Goal: Information Seeking & Learning: Learn about a topic

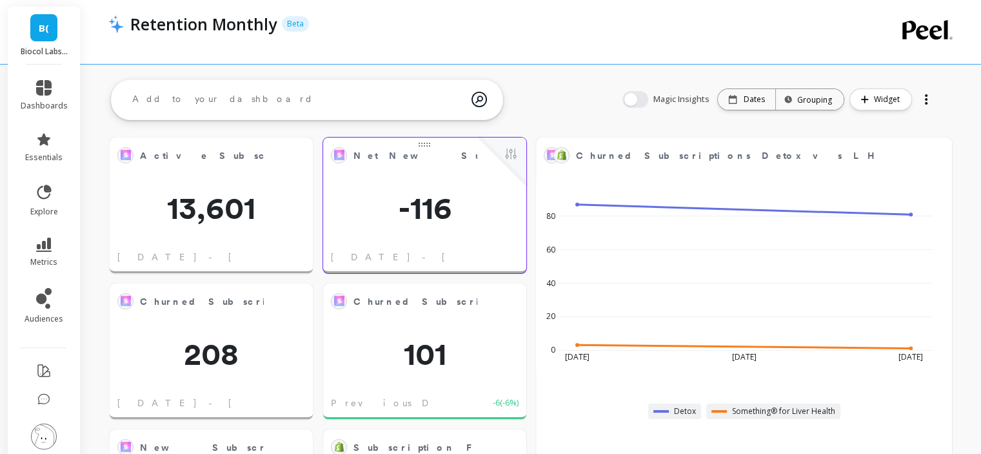
scroll to position [345, 796]
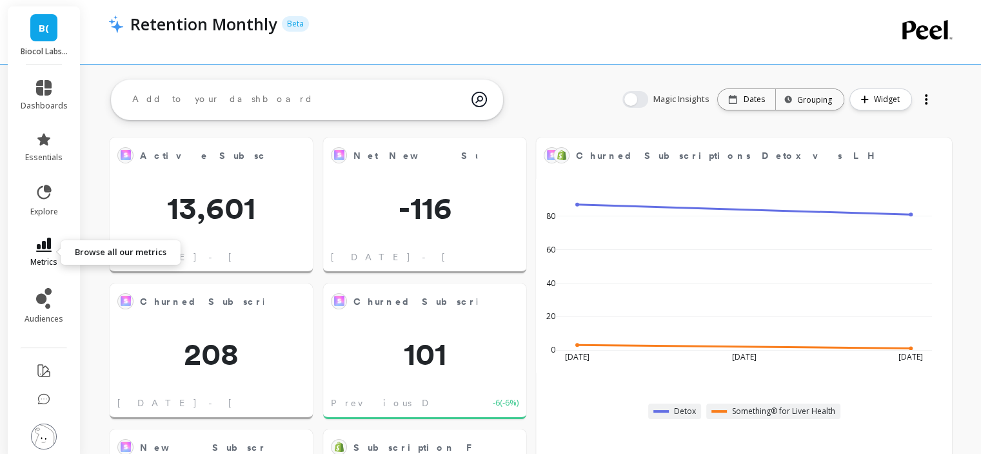
click at [30, 261] on span "metrics" at bounding box center [43, 262] width 27 height 10
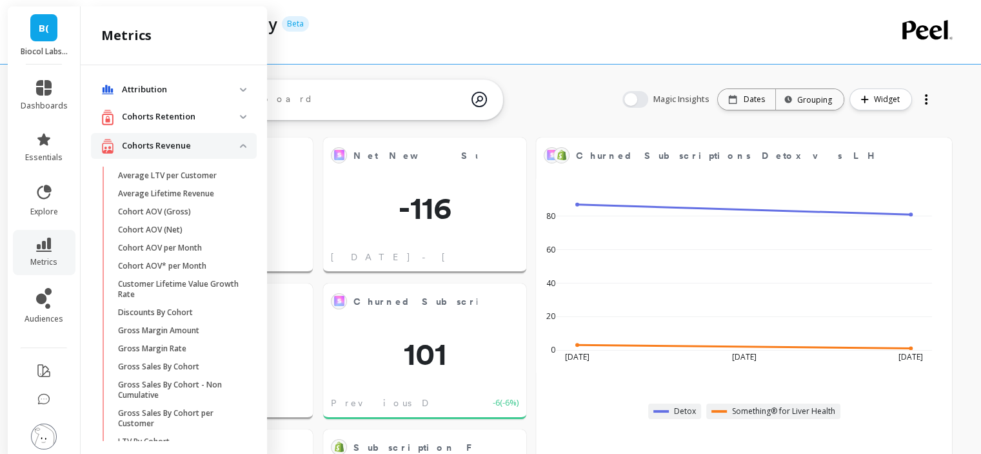
scroll to position [779, 0]
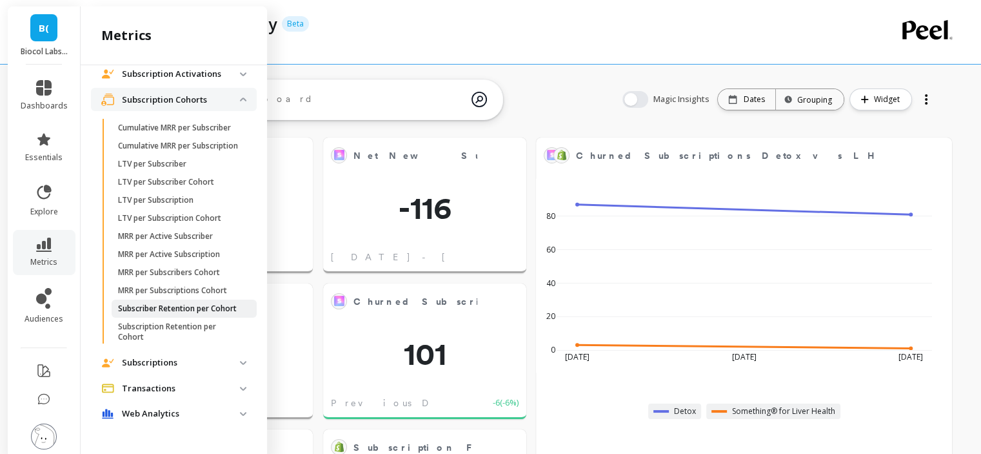
click at [156, 303] on p "Subscriber Retention per Cohort" at bounding box center [177, 308] width 119 height 10
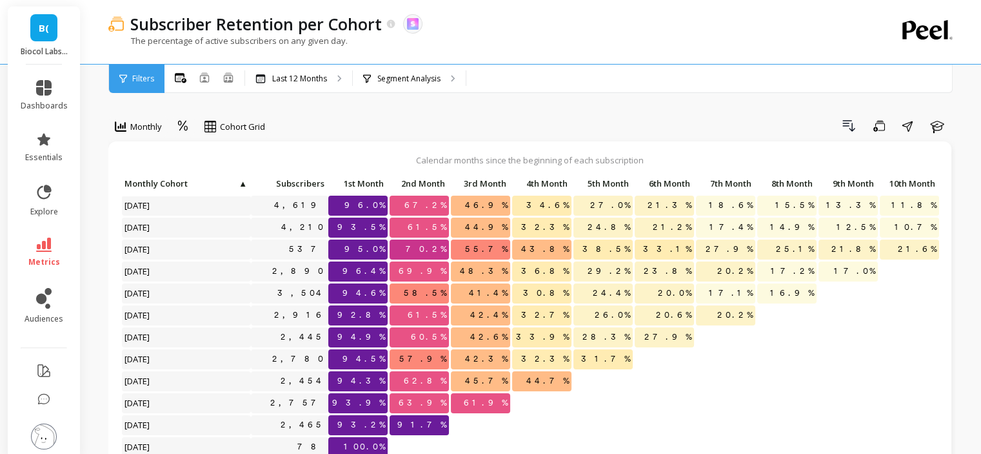
scroll to position [10, 0]
click at [399, 86] on div "Segment Analysis" at bounding box center [409, 79] width 113 height 28
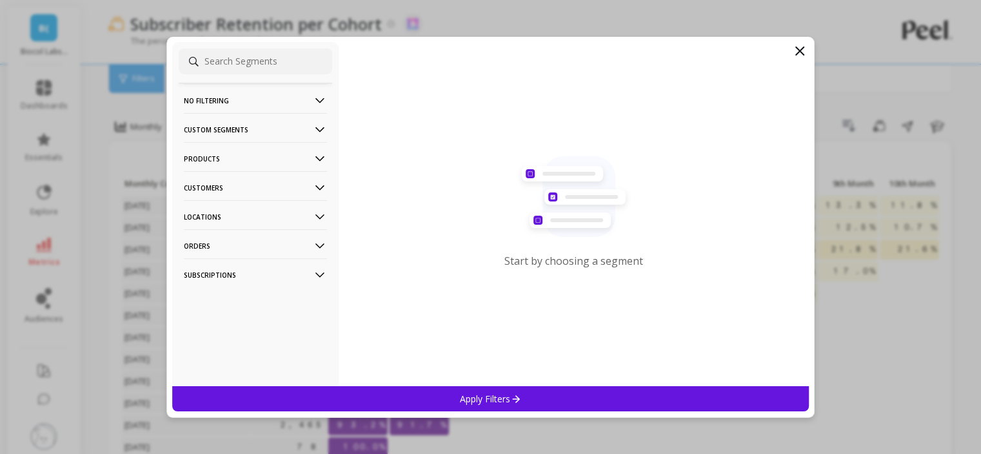
click at [240, 184] on p "Customers" at bounding box center [255, 187] width 143 height 33
click at [240, 214] on p "Customer Tags" at bounding box center [215, 212] width 59 height 12
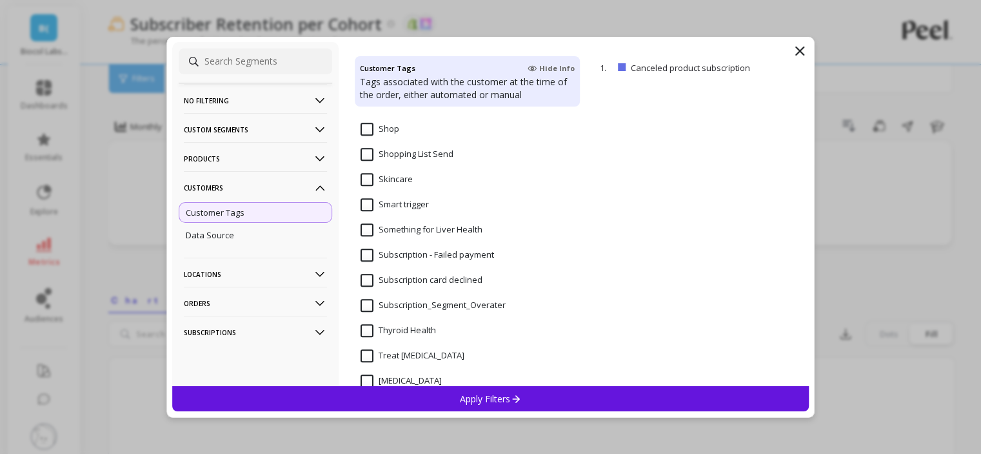
scroll to position [1097, 0]
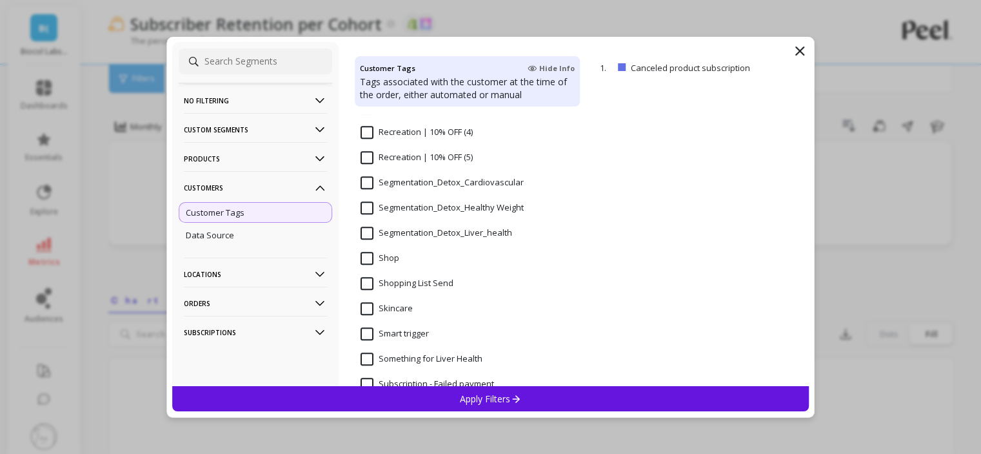
click at [395, 230] on input "Segmentation_Detox_Liver_health" at bounding box center [437, 232] width 152 height 13
click at [460, 401] on p "Apply Filters" at bounding box center [490, 398] width 61 height 12
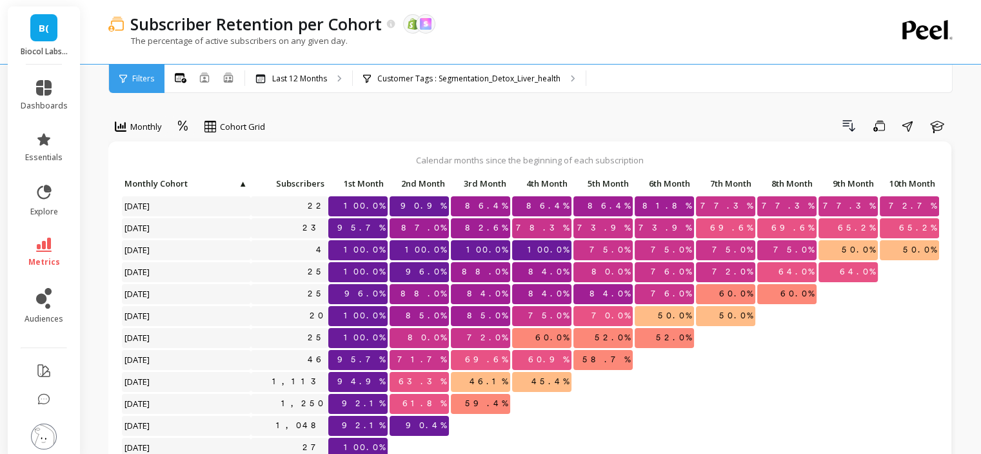
scroll to position [10, 0]
click at [475, 87] on div "Customer Tags : Segmentation_Detox_Liver_health" at bounding box center [469, 79] width 233 height 28
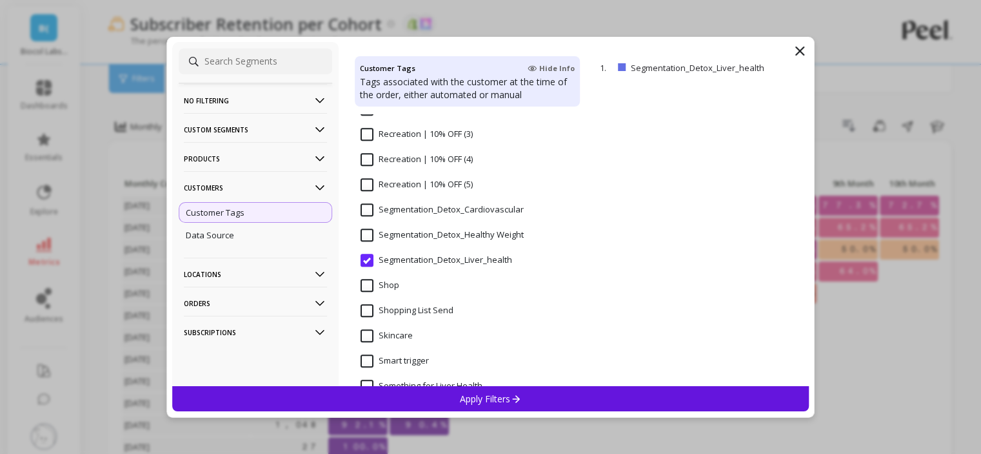
scroll to position [1097, 0]
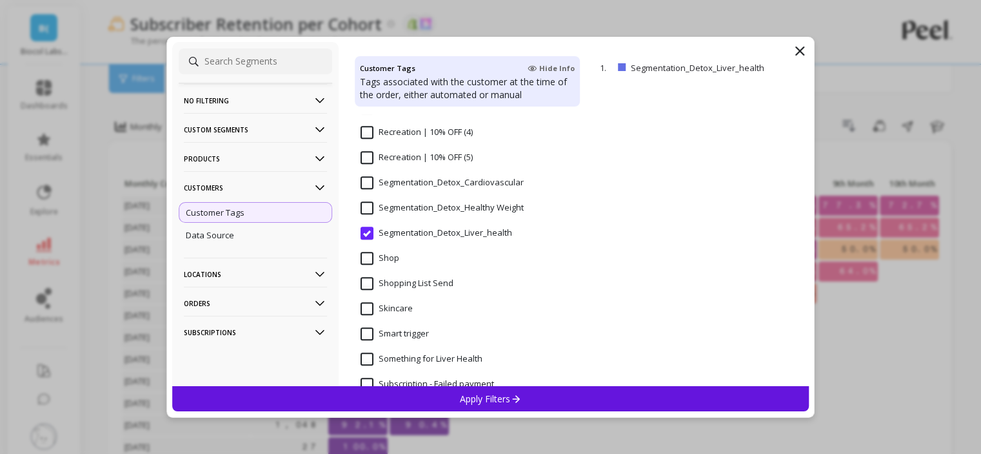
click at [366, 211] on Weight "Segmentation_Detox_Healthy Weight" at bounding box center [442, 207] width 163 height 13
click at [423, 401] on div "Apply Filters" at bounding box center [491, 398] width 638 height 25
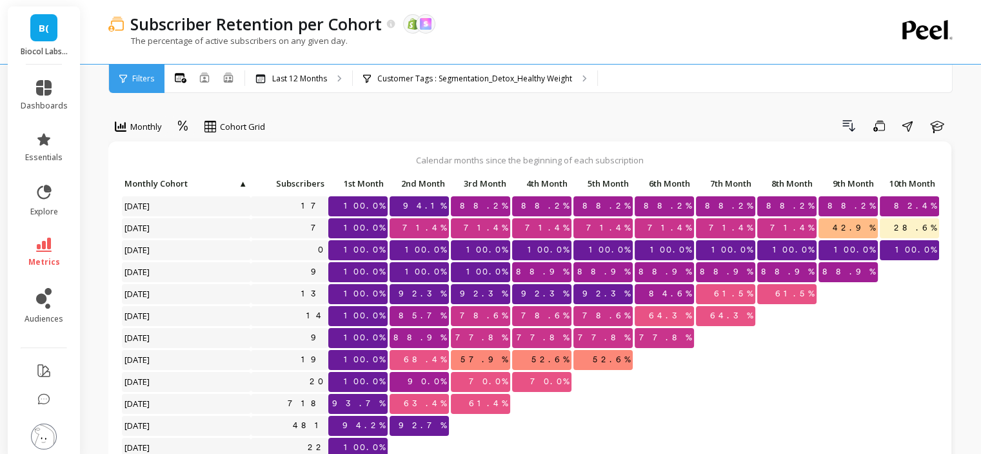
scroll to position [10, 0]
click at [419, 89] on div "Customer Tags : Segmentation_Detox_Healthy Weight" at bounding box center [475, 79] width 245 height 28
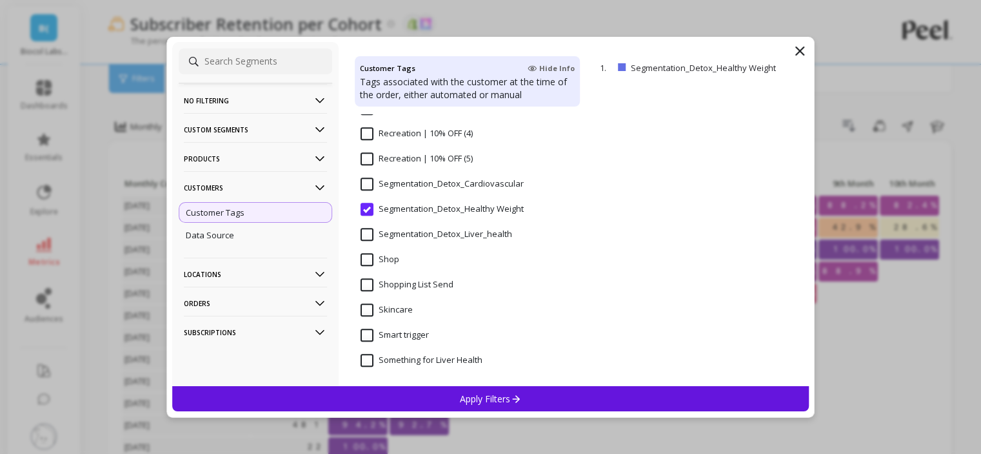
scroll to position [1032, 0]
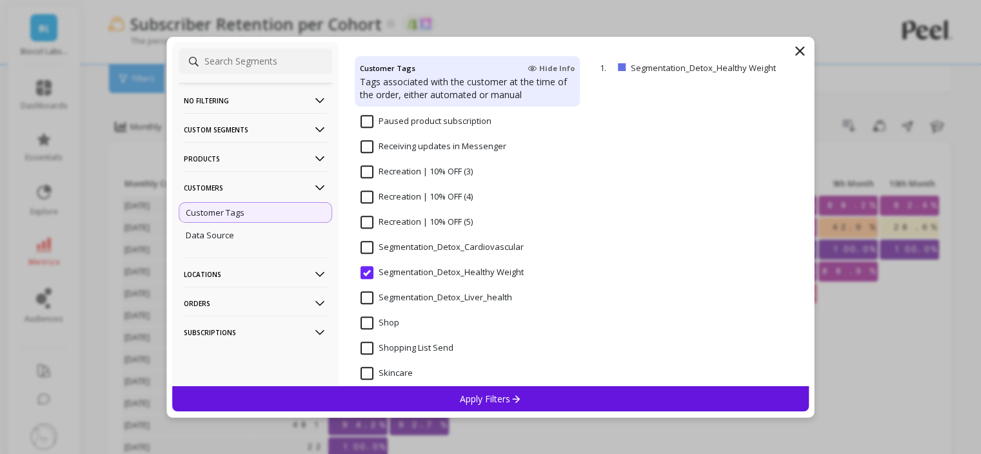
click at [362, 248] on input "Segmentation_Detox_Cardiovascular" at bounding box center [442, 247] width 163 height 13
click at [477, 398] on p "Apply Filters" at bounding box center [490, 398] width 61 height 12
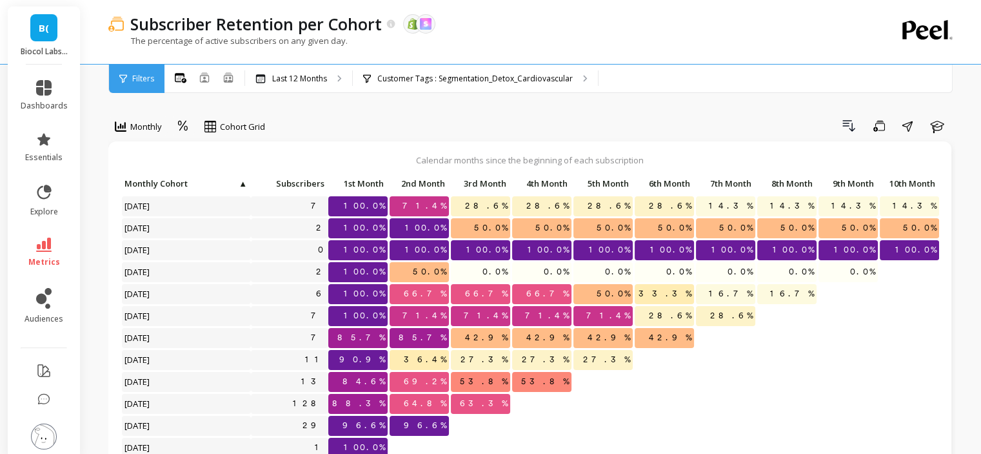
scroll to position [10, 0]
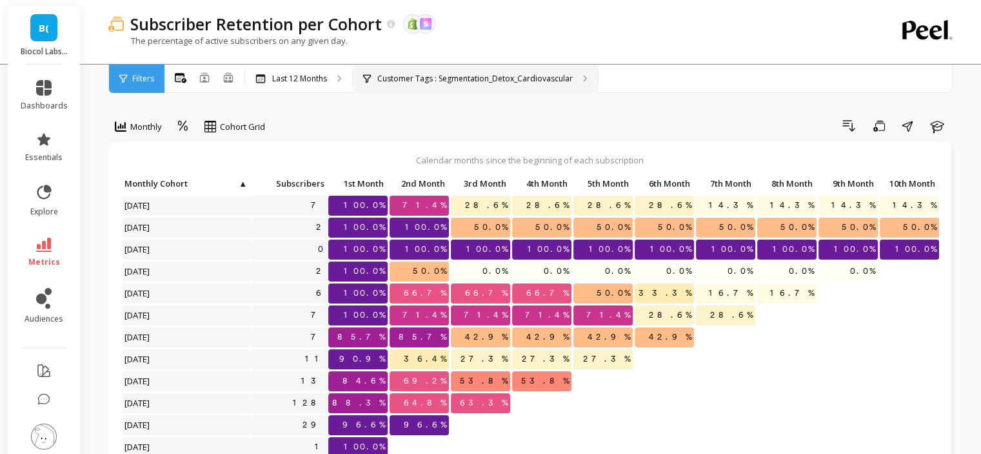
click at [416, 89] on div "Customer Tags : Segmentation_Detox_Cardiovascular" at bounding box center [475, 79] width 245 height 28
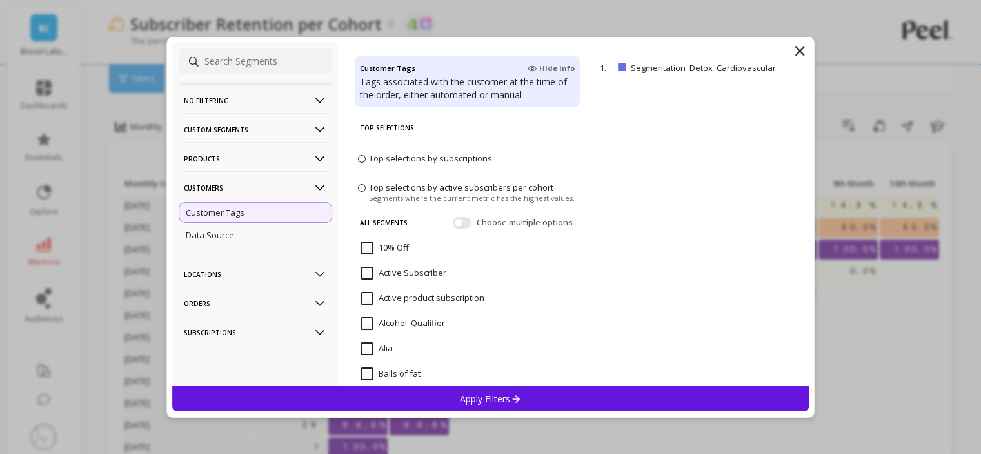
click at [290, 194] on p "Customers" at bounding box center [255, 187] width 143 height 33
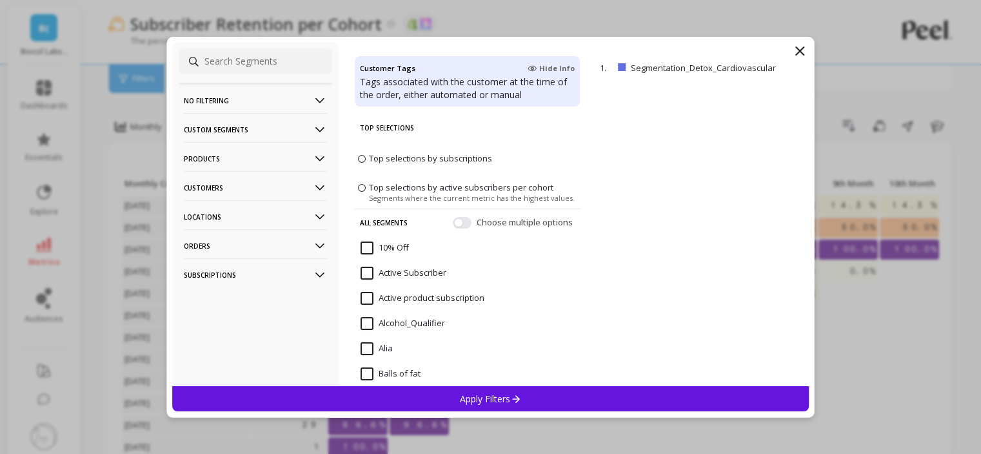
click at [279, 159] on p "Products" at bounding box center [255, 158] width 143 height 33
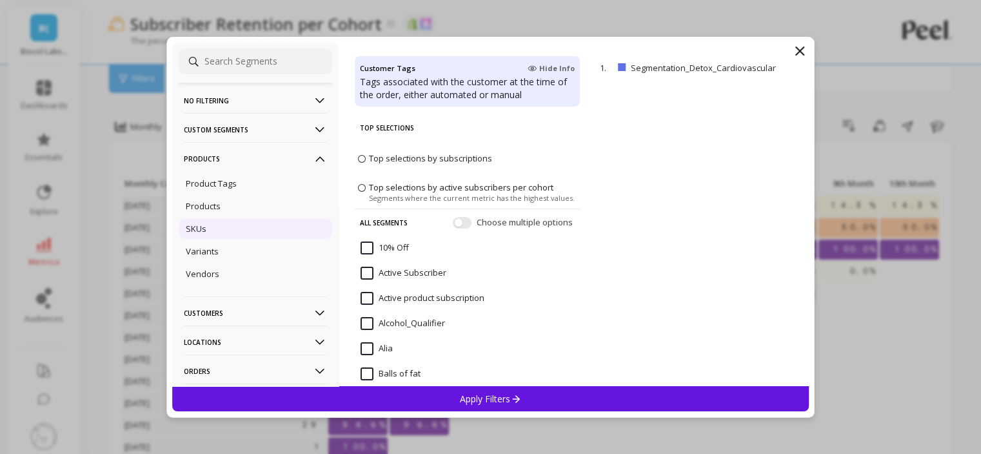
click at [232, 232] on div "SKUs" at bounding box center [256, 228] width 154 height 21
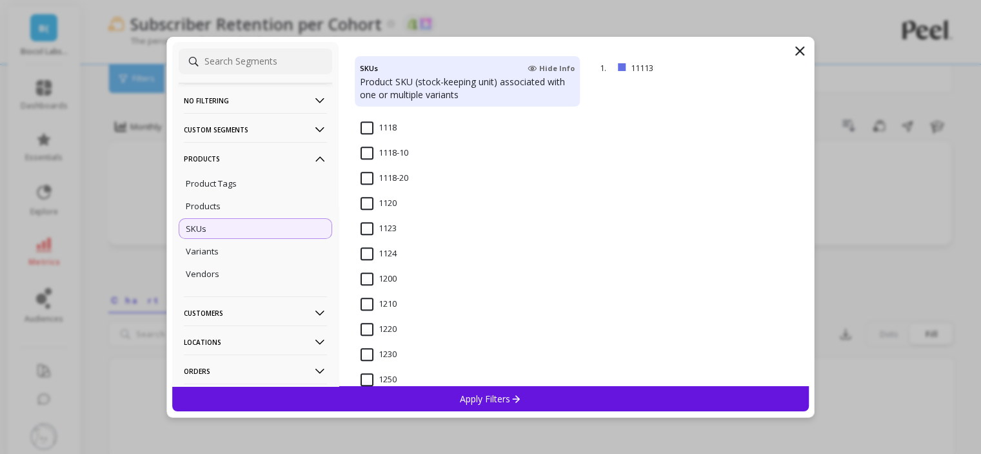
scroll to position [968, 0]
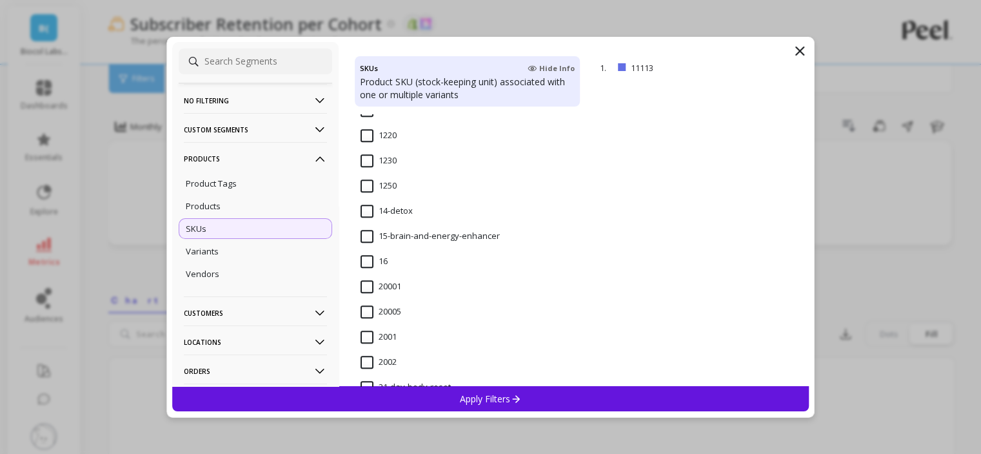
click at [370, 219] on span "14-detox" at bounding box center [387, 218] width 52 height 27
click at [430, 396] on div "Apply Filters" at bounding box center [491, 398] width 638 height 25
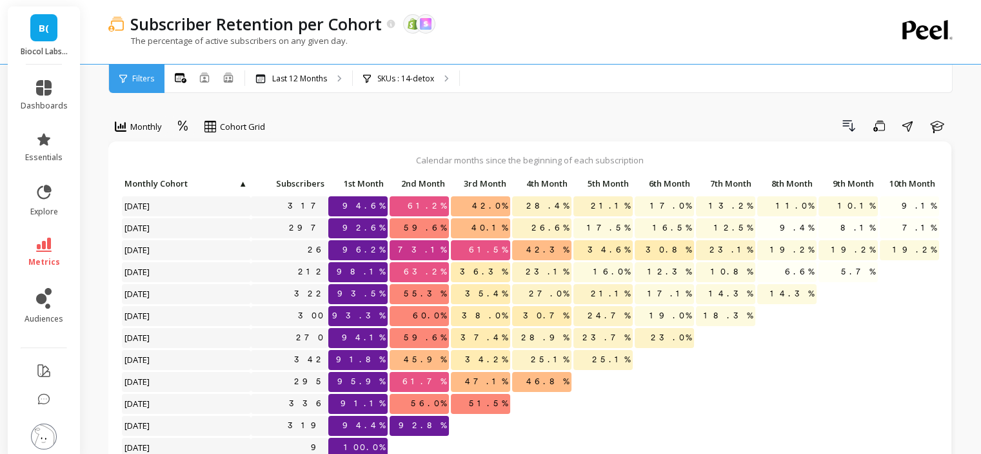
scroll to position [10, 0]
click at [401, 75] on p "SKUs : 14-detox" at bounding box center [405, 79] width 57 height 10
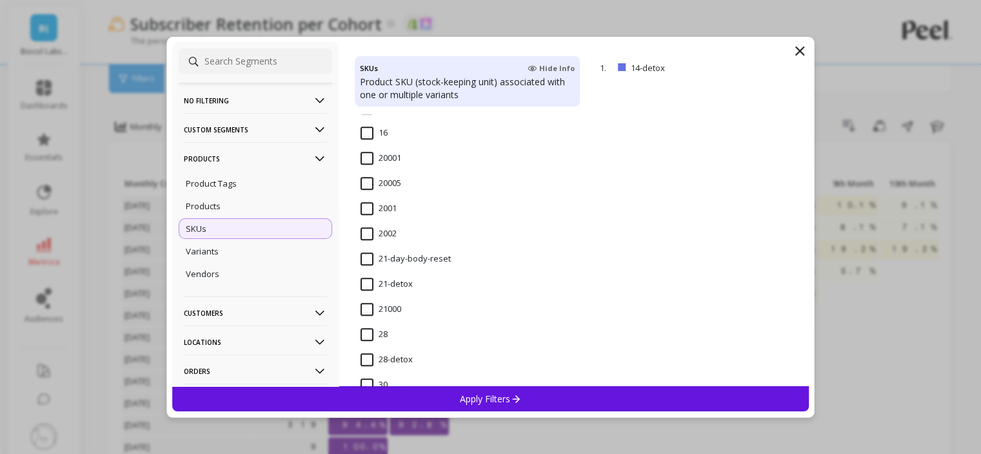
scroll to position [1097, 0]
click at [387, 265] on span "21-day-body-reset" at bounding box center [406, 265] width 90 height 27
click at [437, 397] on div "Apply Filters" at bounding box center [491, 398] width 638 height 25
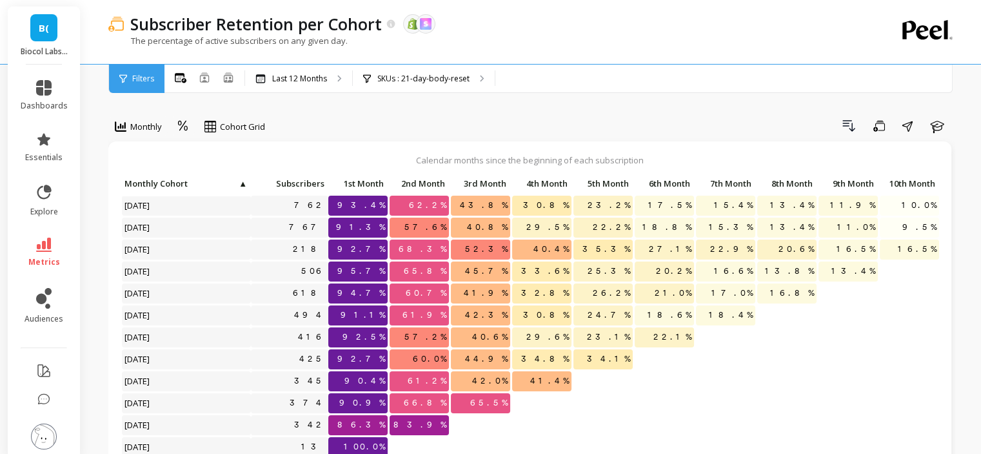
scroll to position [10, 0]
click at [436, 79] on p "SKUs : 21-day-body-reset" at bounding box center [423, 79] width 92 height 10
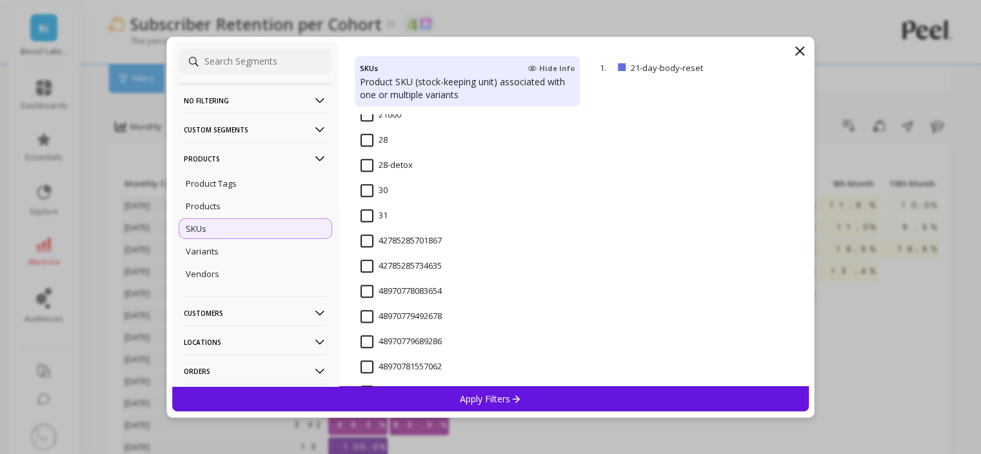
scroll to position [1226, 0]
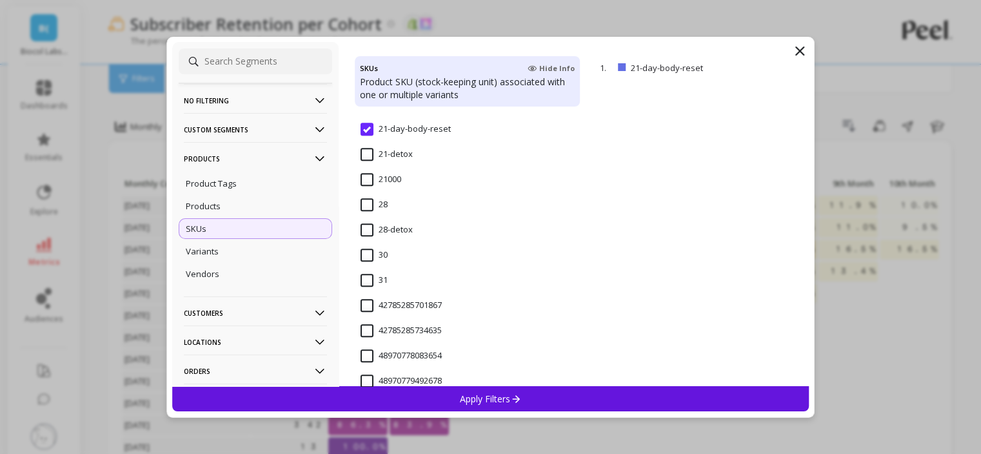
click at [365, 146] on div "21-detox" at bounding box center [468, 161] width 226 height 39
click at [465, 397] on p "Apply Filters" at bounding box center [490, 398] width 61 height 12
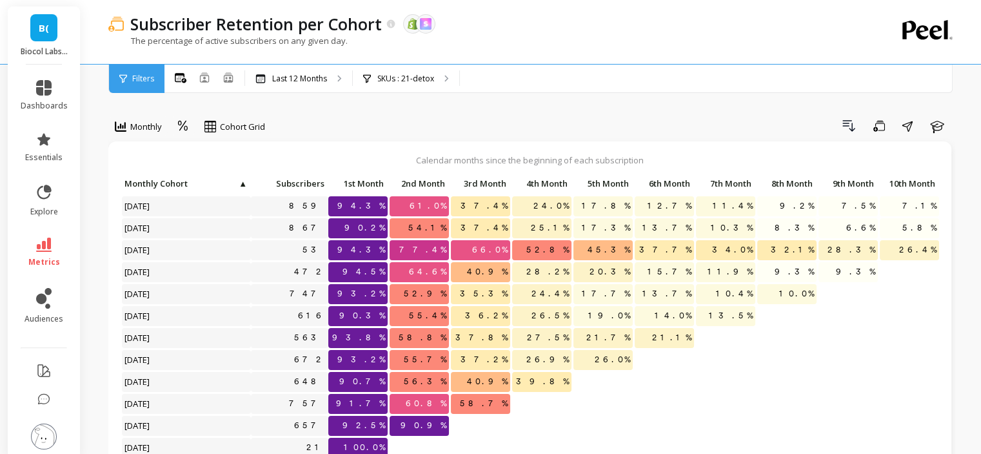
scroll to position [10, 0]
click at [405, 87] on div "SKUs : 21-detox" at bounding box center [406, 79] width 106 height 28
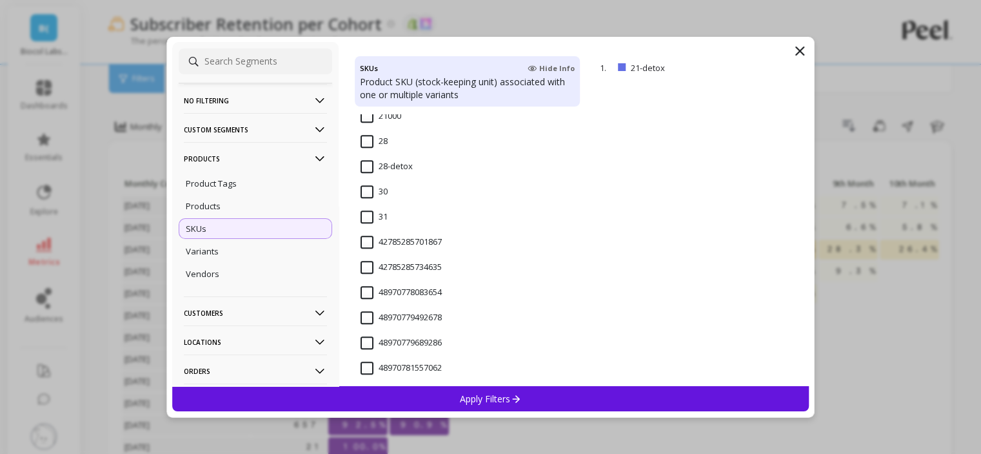
scroll to position [1291, 0]
click at [801, 45] on icon at bounding box center [799, 50] width 15 height 15
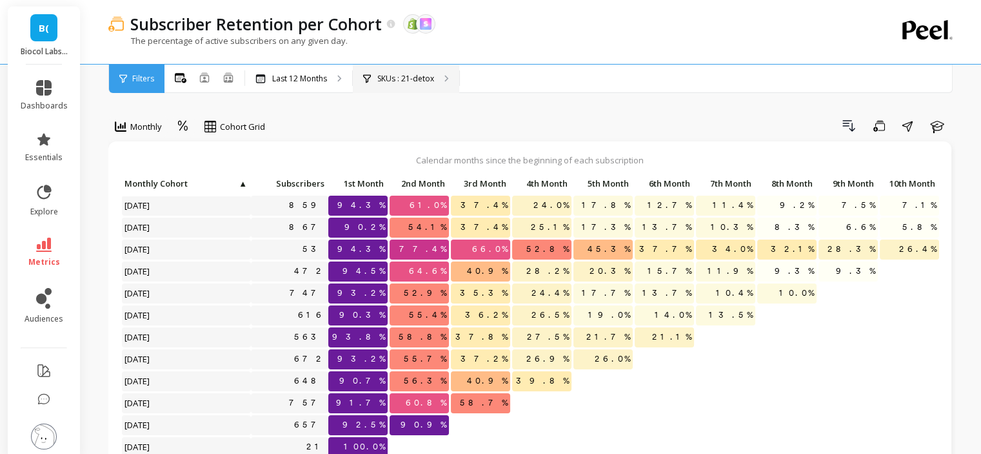
click at [394, 70] on div "SKUs : 21-detox" at bounding box center [406, 79] width 106 height 28
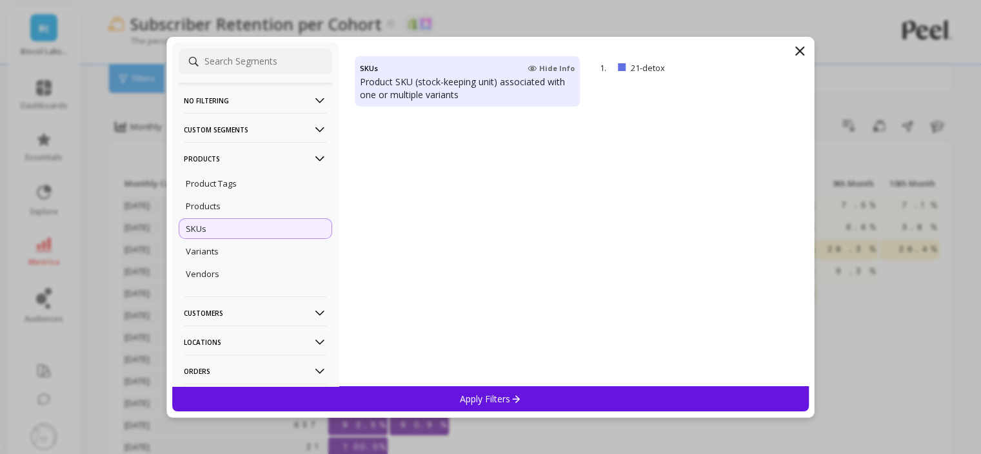
scroll to position [1161, 0]
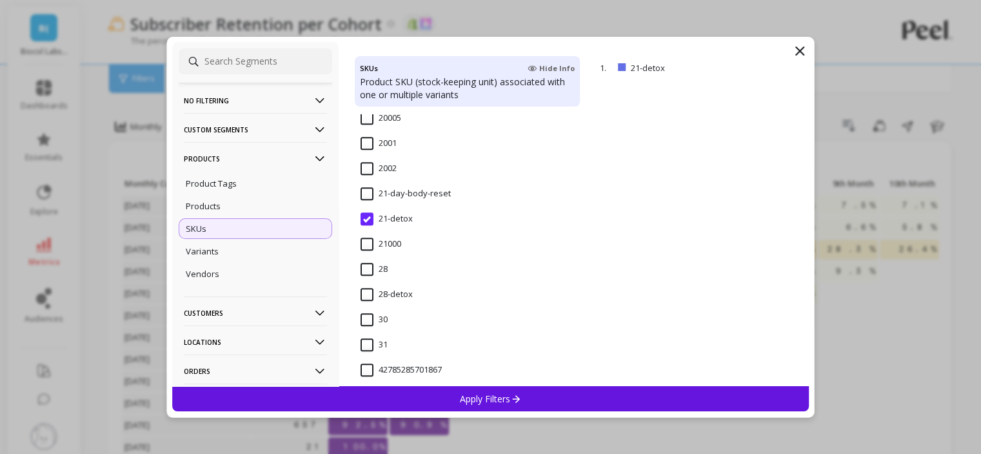
click at [392, 294] on input "28-detox" at bounding box center [387, 294] width 52 height 13
click at [450, 394] on div "Apply Filters" at bounding box center [491, 398] width 638 height 25
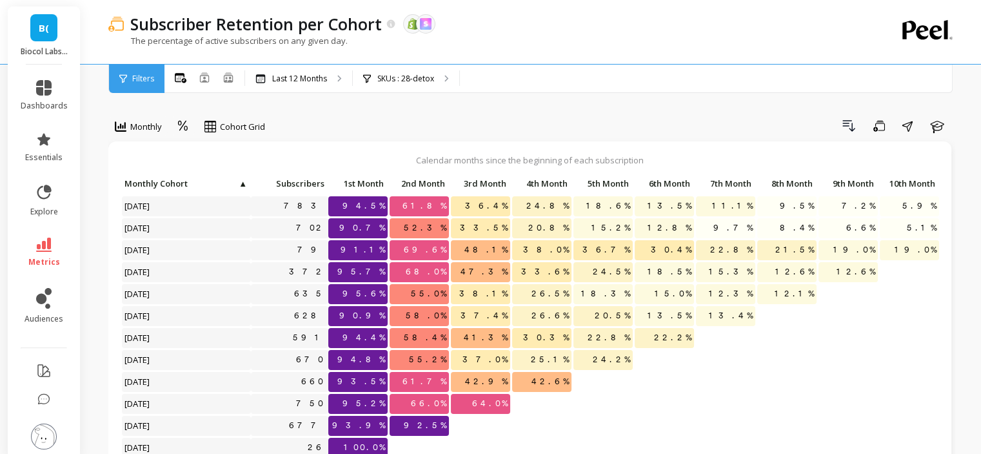
scroll to position [10, 0]
click at [408, 63] on div "Subscriber Retention per Cohort The data you are viewing comes from: Shopify Sk…" at bounding box center [478, 32] width 741 height 64
click at [416, 85] on div "SKUs : 28-detox" at bounding box center [406, 79] width 106 height 28
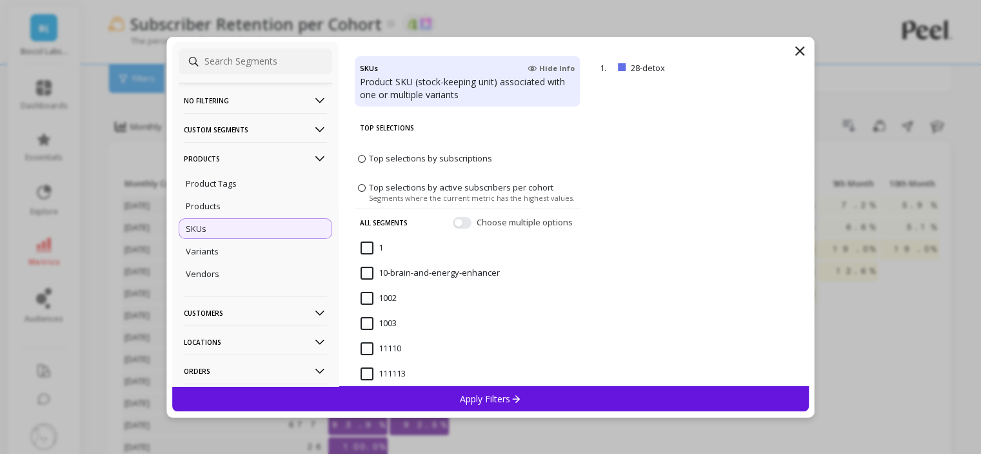
click at [799, 54] on icon at bounding box center [799, 50] width 15 height 15
